Goal: Task Accomplishment & Management: Manage account settings

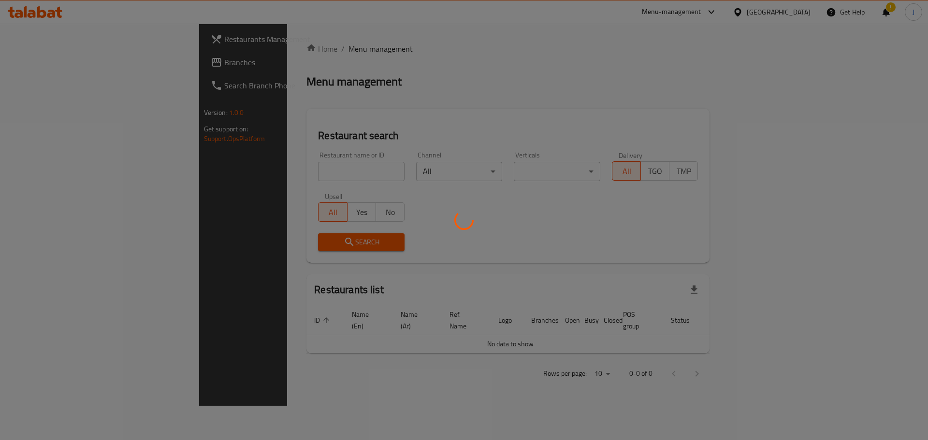
click at [265, 162] on div at bounding box center [464, 220] width 928 height 440
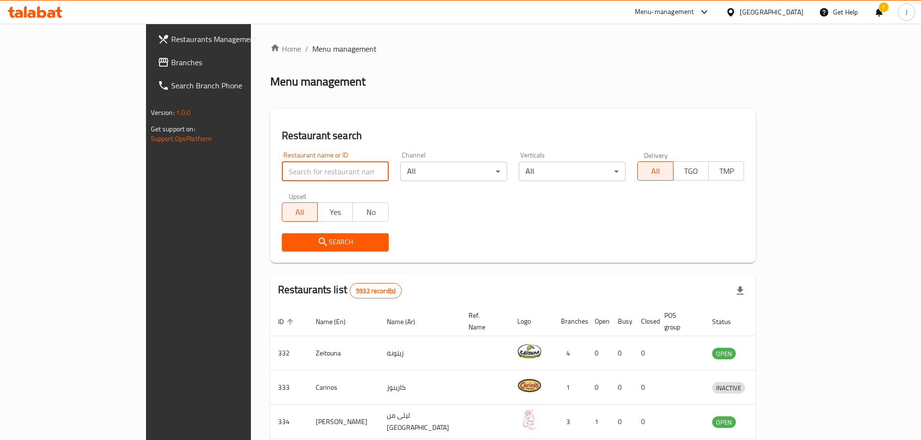
click at [282, 168] on input "search" at bounding box center [335, 171] width 107 height 19
click button "Search" at bounding box center [335, 242] width 107 height 18
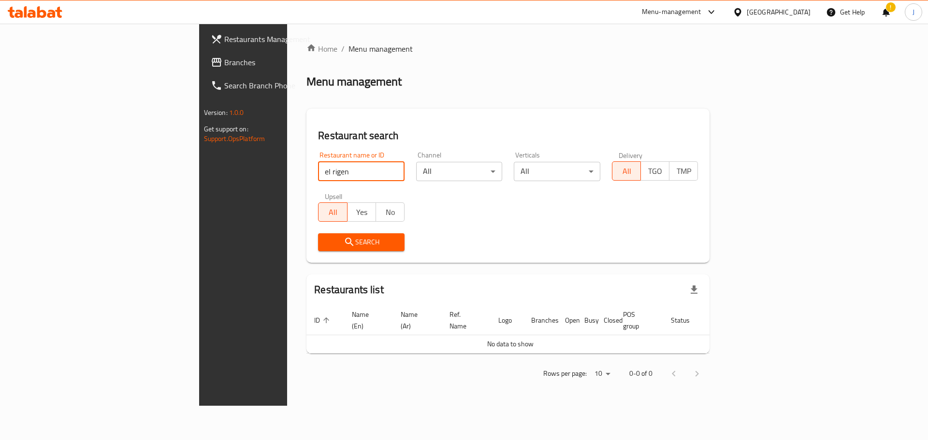
click at [318, 168] on input "el rigen" at bounding box center [361, 171] width 87 height 19
click at [318, 169] on input "el rigen" at bounding box center [361, 171] width 87 height 19
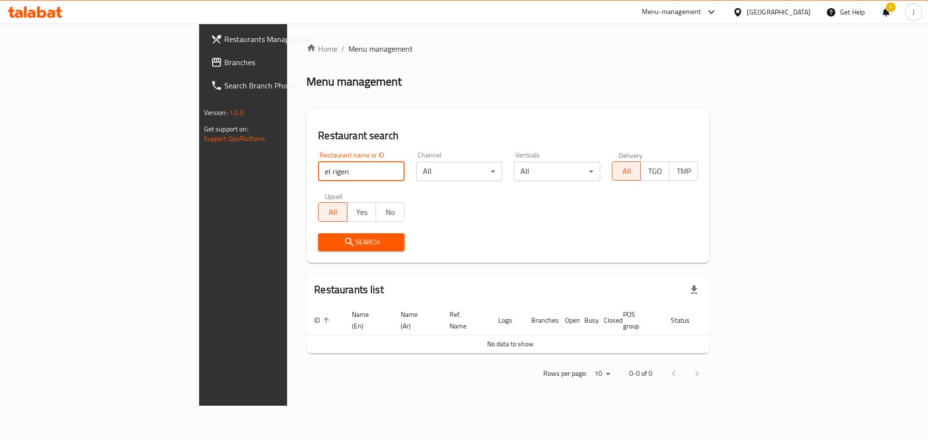
click at [318, 169] on input "el rigen" at bounding box center [361, 171] width 87 height 19
click at [318, 177] on input "el rigen" at bounding box center [361, 171] width 87 height 19
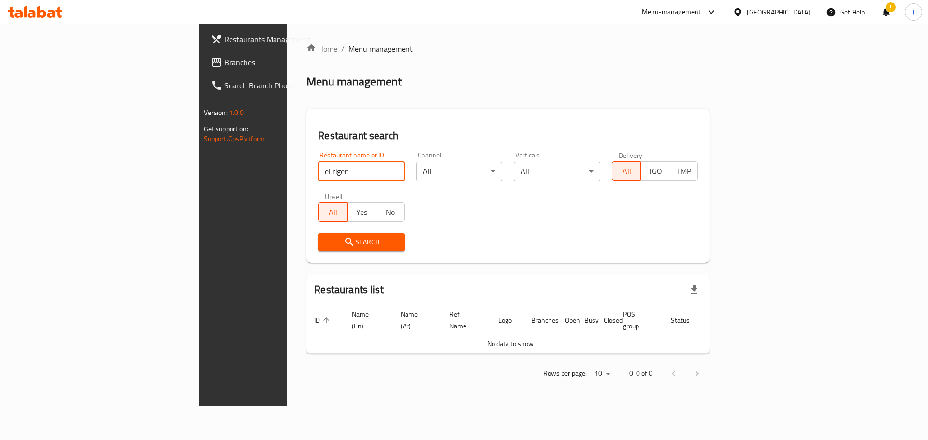
click at [318, 177] on input "el rigen" at bounding box center [361, 171] width 87 height 19
type input "el origen"
click button "Search" at bounding box center [361, 242] width 87 height 18
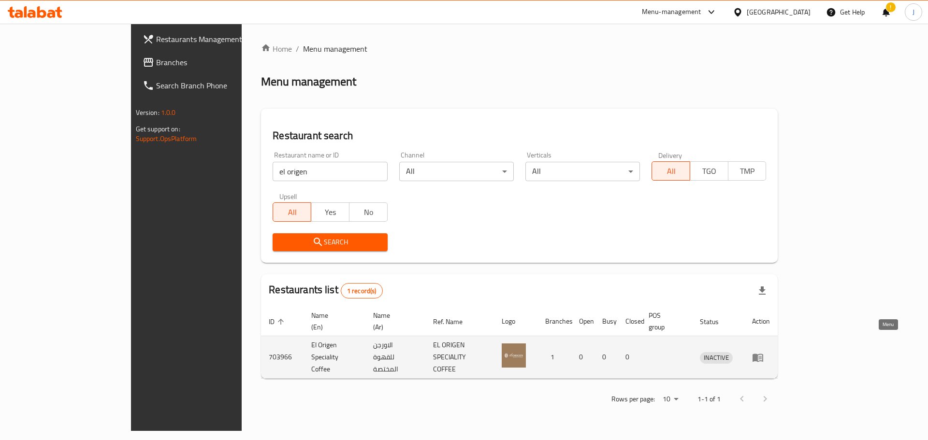
click at [763, 354] on icon "enhanced table" at bounding box center [758, 358] width 11 height 8
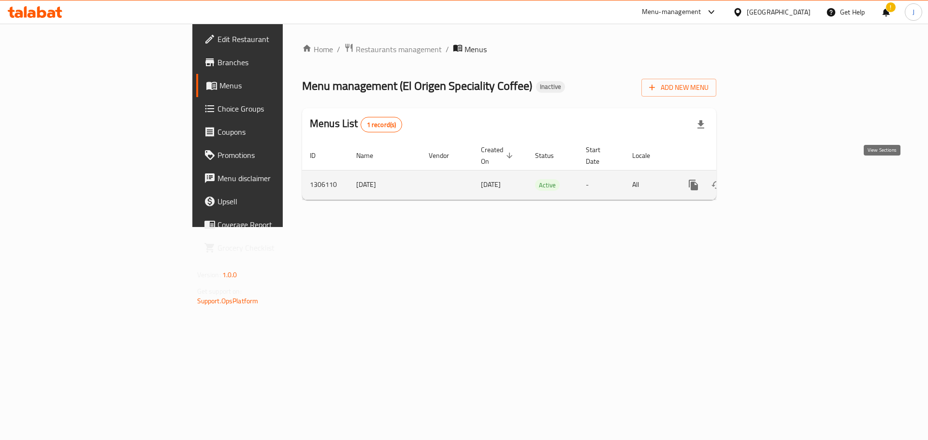
click at [769, 179] on icon "enhanced table" at bounding box center [763, 185] width 12 height 12
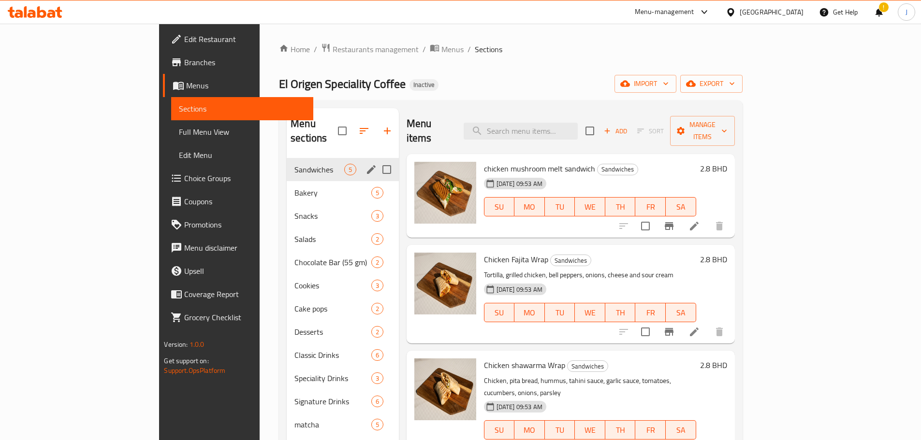
click at [287, 166] on div "Sandwiches 5" at bounding box center [343, 169] width 112 height 23
click at [294, 187] on span "Bakery" at bounding box center [318, 193] width 49 height 12
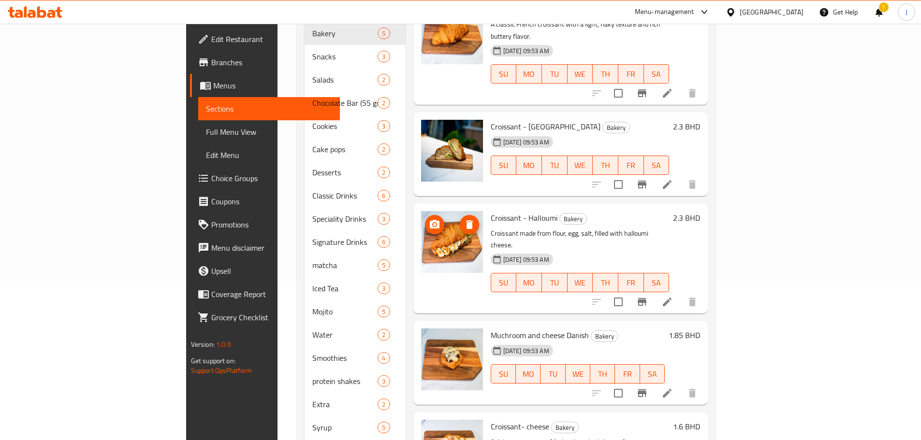
scroll to position [198, 0]
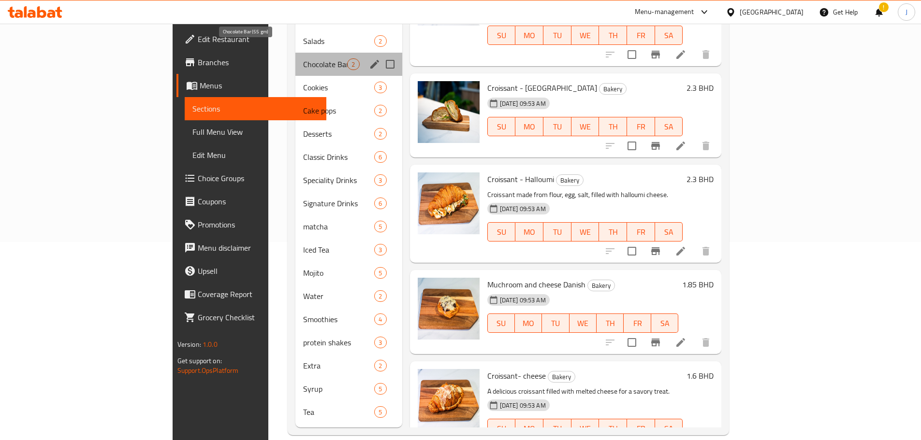
click at [303, 58] on span "Chocolate Bar (55 gm)" at bounding box center [325, 64] width 44 height 12
